Goal: Information Seeking & Learning: Find contact information

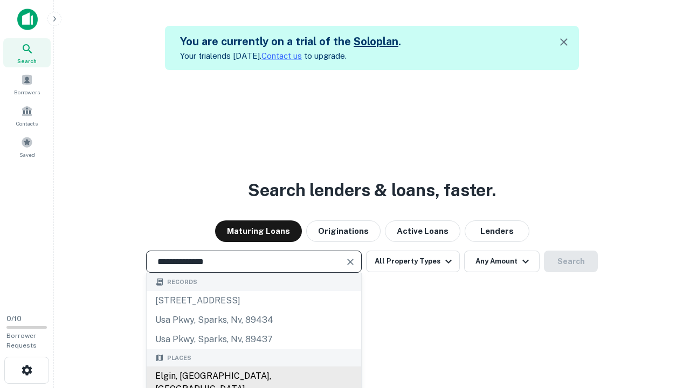
click at [253, 376] on div "Elgin, [GEOGRAPHIC_DATA], [GEOGRAPHIC_DATA]" at bounding box center [254, 383] width 215 height 32
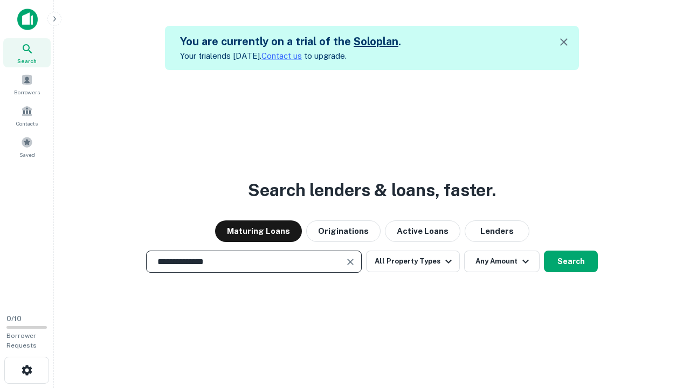
scroll to position [17, 0]
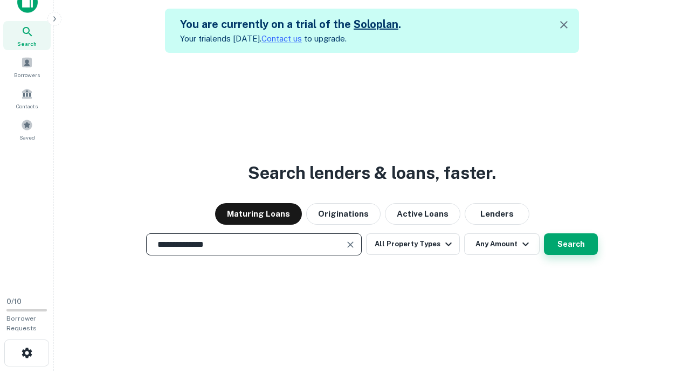
type input "**********"
click at [544, 233] on button "Search" at bounding box center [571, 244] width 54 height 22
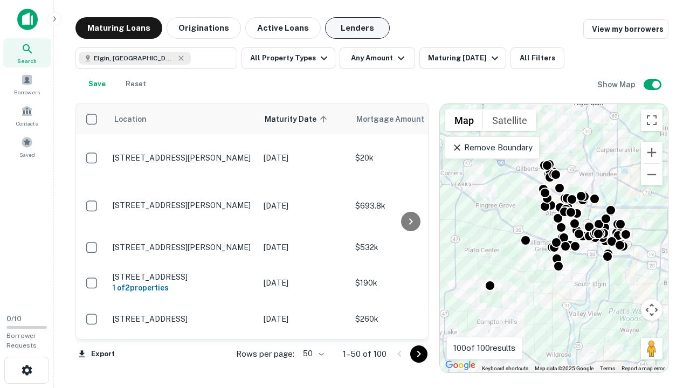
click at [357, 28] on button "Lenders" at bounding box center [357, 28] width 65 height 22
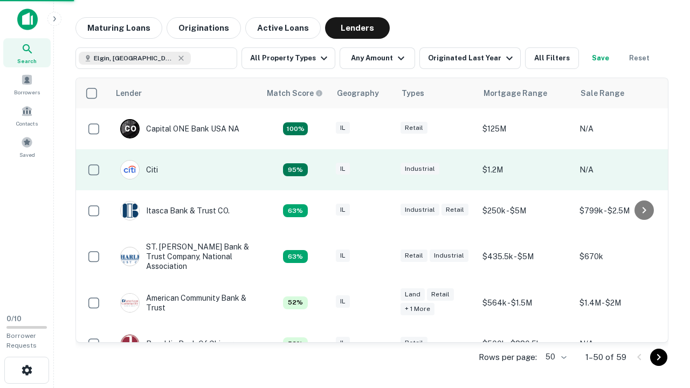
click at [383, 170] on div "IL" at bounding box center [363, 170] width 54 height 15
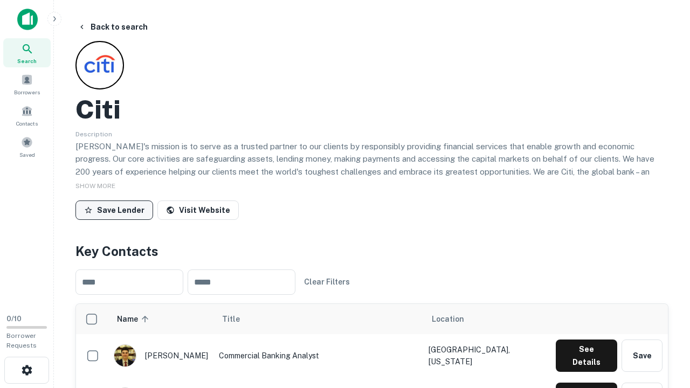
click at [114, 210] on button "Save Lender" at bounding box center [114, 210] width 78 height 19
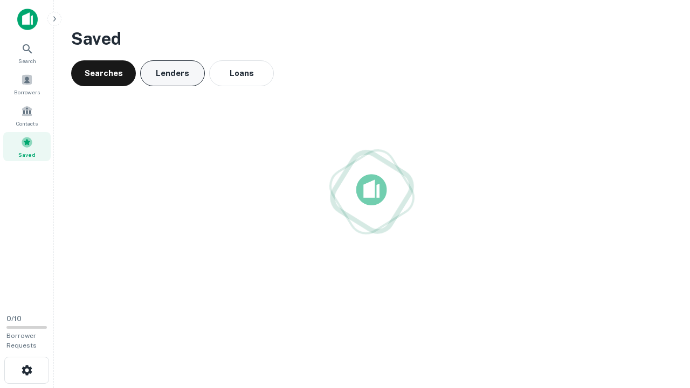
click at [173, 73] on button "Lenders" at bounding box center [172, 73] width 65 height 26
